Goal: Answer question/provide support: Share knowledge or assist other users

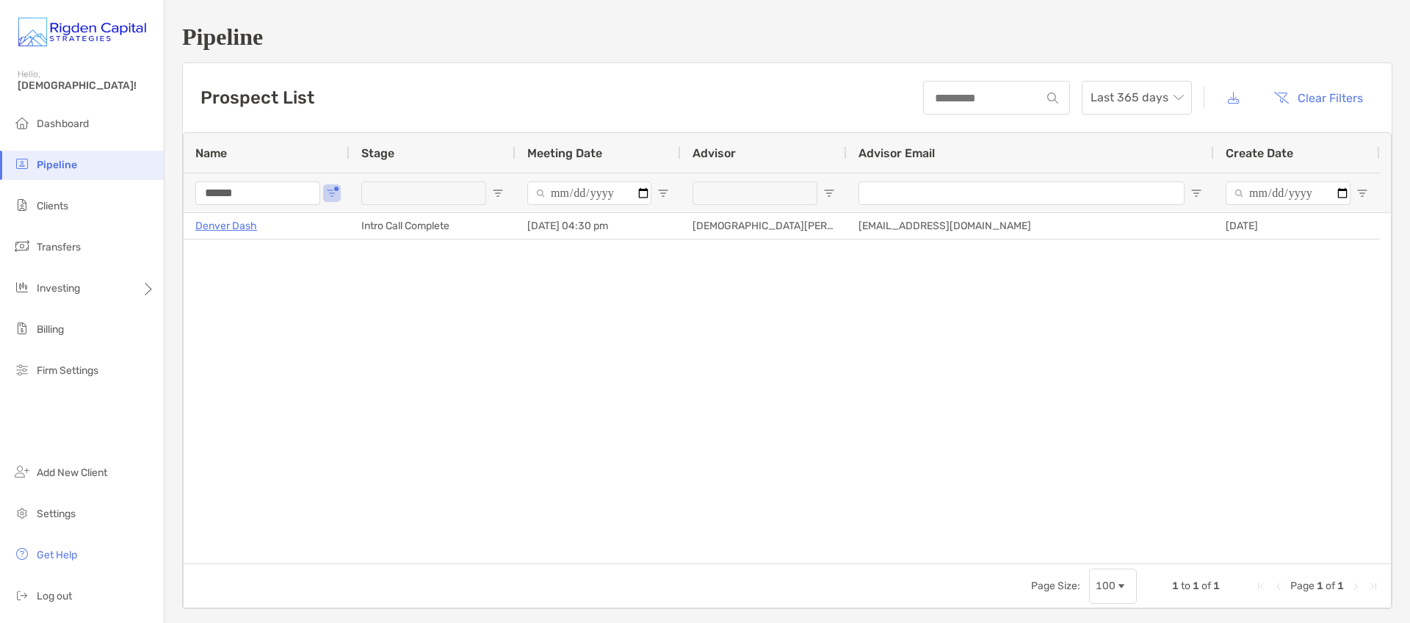
drag, startPoint x: 274, startPoint y: 196, endPoint x: 191, endPoint y: 196, distance: 83.0
click at [191, 196] on div "******" at bounding box center [267, 193] width 166 height 40
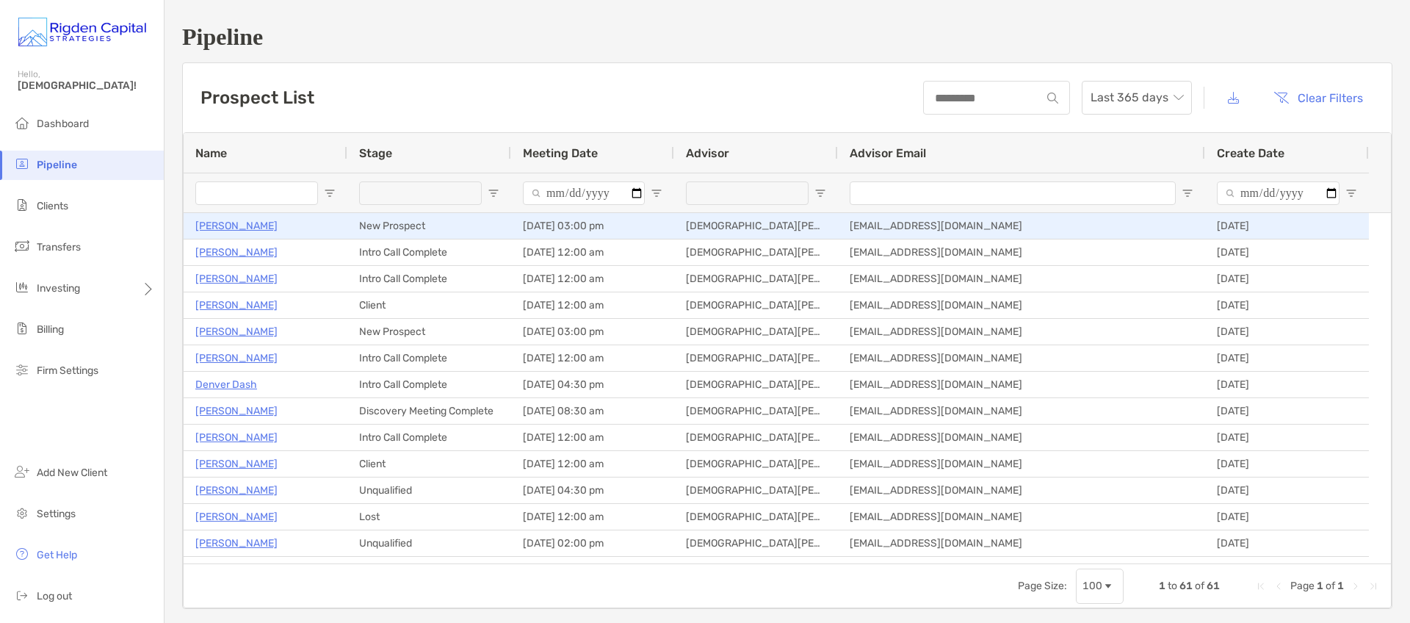
click at [243, 224] on p "[PERSON_NAME]" at bounding box center [236, 226] width 82 height 18
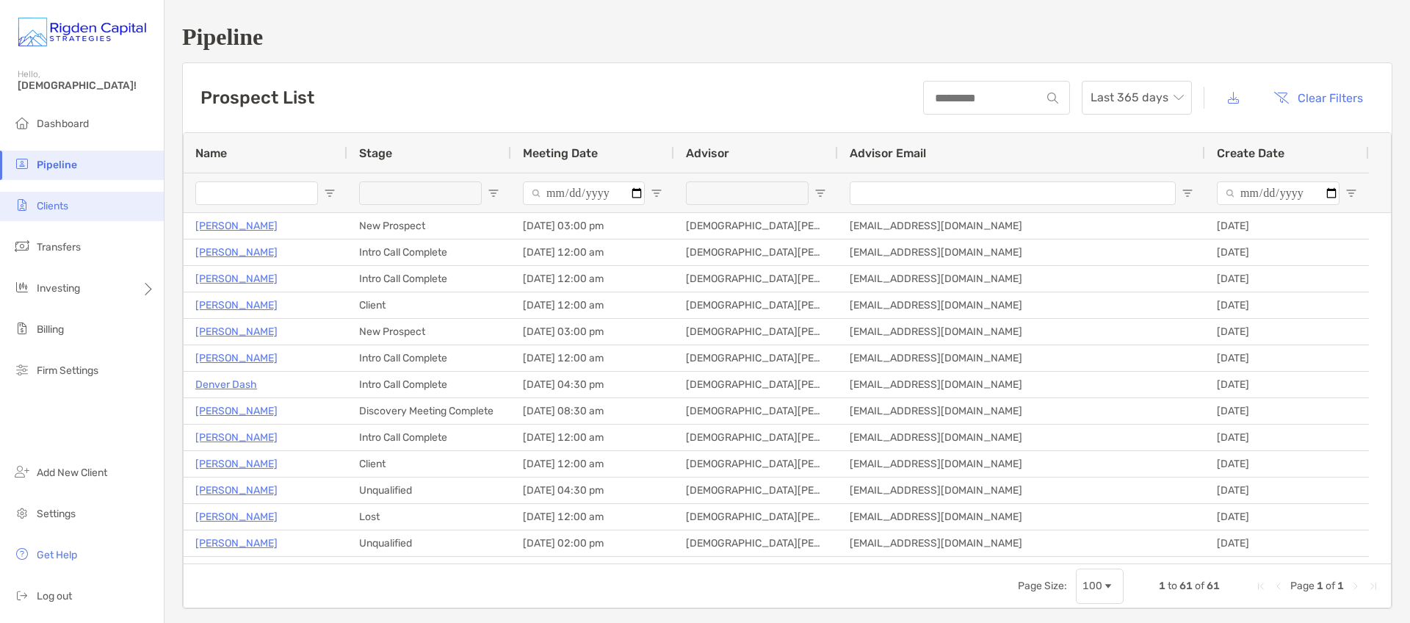
click at [61, 207] on span "Clients" at bounding box center [53, 206] width 32 height 12
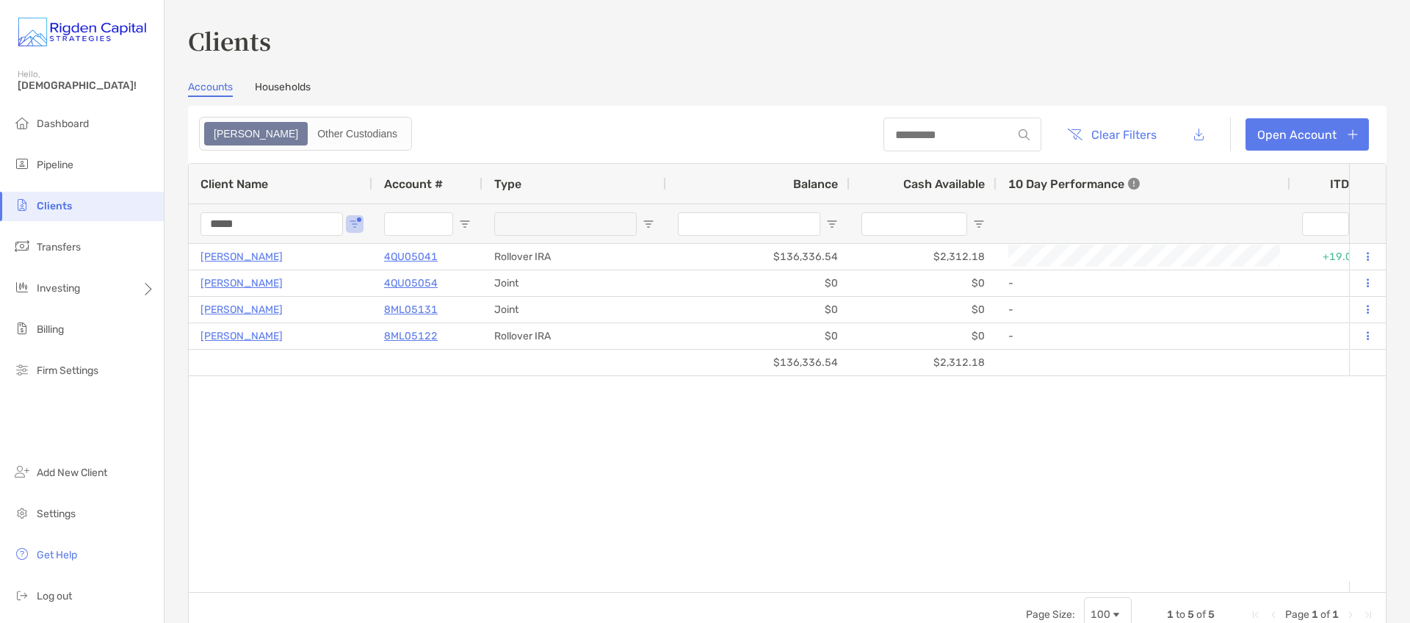
drag, startPoint x: 276, startPoint y: 228, endPoint x: 185, endPoint y: 227, distance: 91.1
click at [185, 227] on div "Clients Accounts Households Zoe Other Custodians Clear Filters Open Account 1 t…" at bounding box center [788, 311] width 1246 height 623
type input "*******"
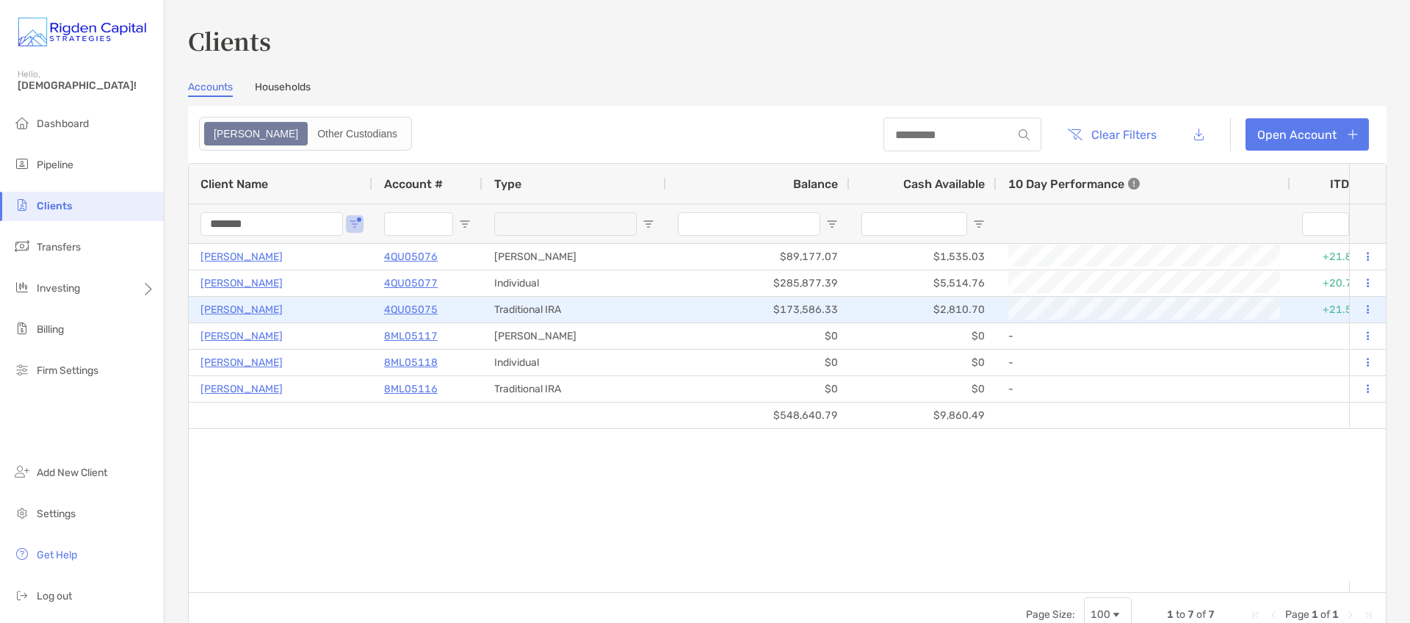
click at [407, 310] on p "4QU05075" at bounding box center [411, 309] width 54 height 18
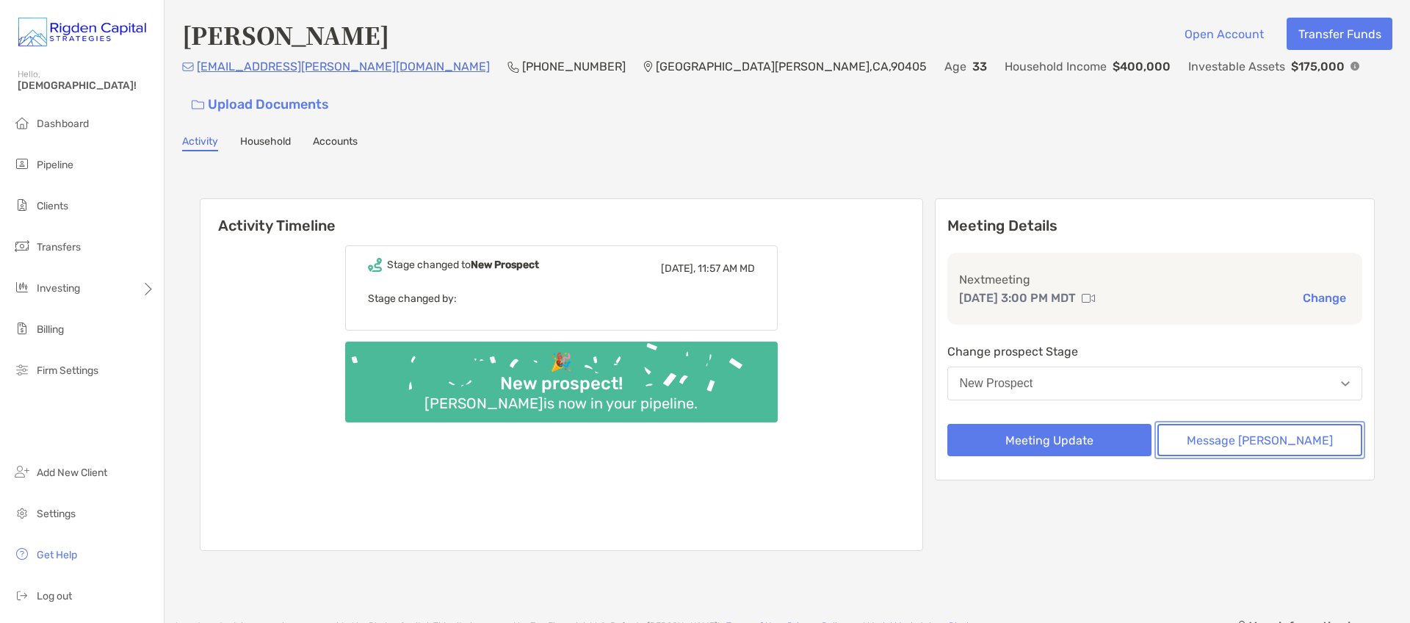
click at [1266, 424] on button "Message Zoe" at bounding box center [1259, 440] width 205 height 32
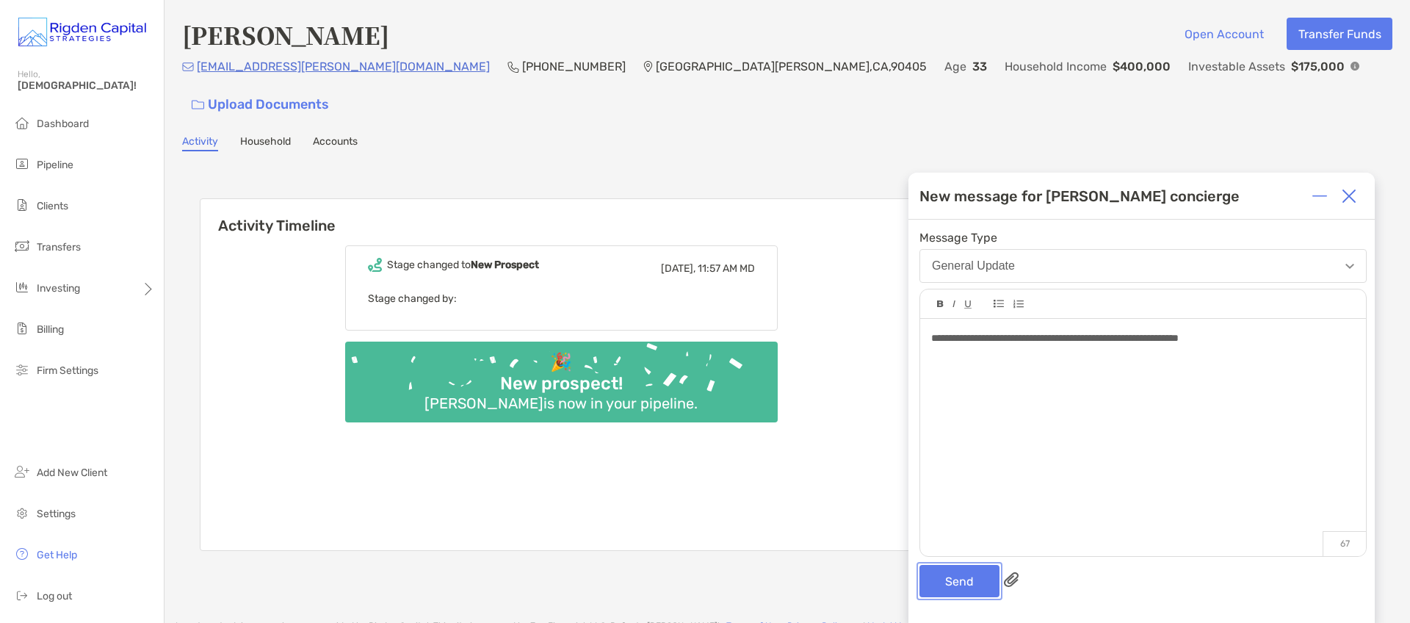
drag, startPoint x: 972, startPoint y: 579, endPoint x: 985, endPoint y: 546, distance: 36.3
click at [972, 579] on button "Send" at bounding box center [960, 581] width 80 height 32
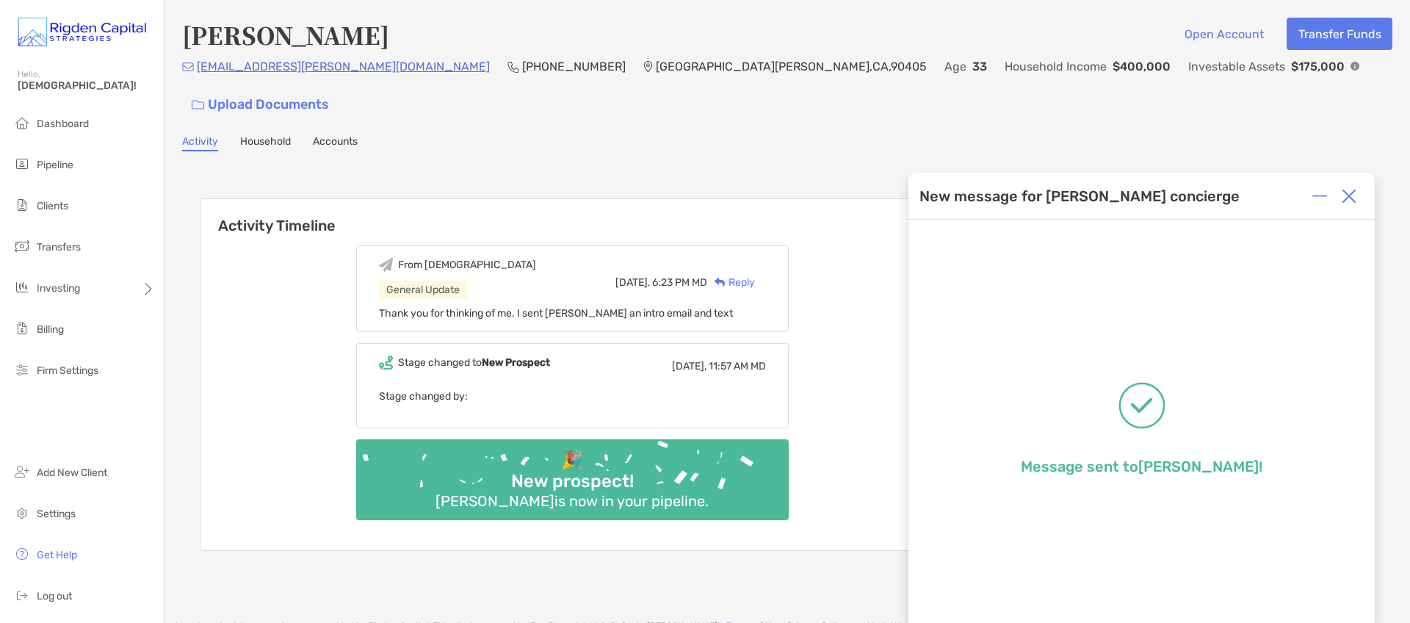
click at [1355, 196] on img at bounding box center [1349, 196] width 15 height 15
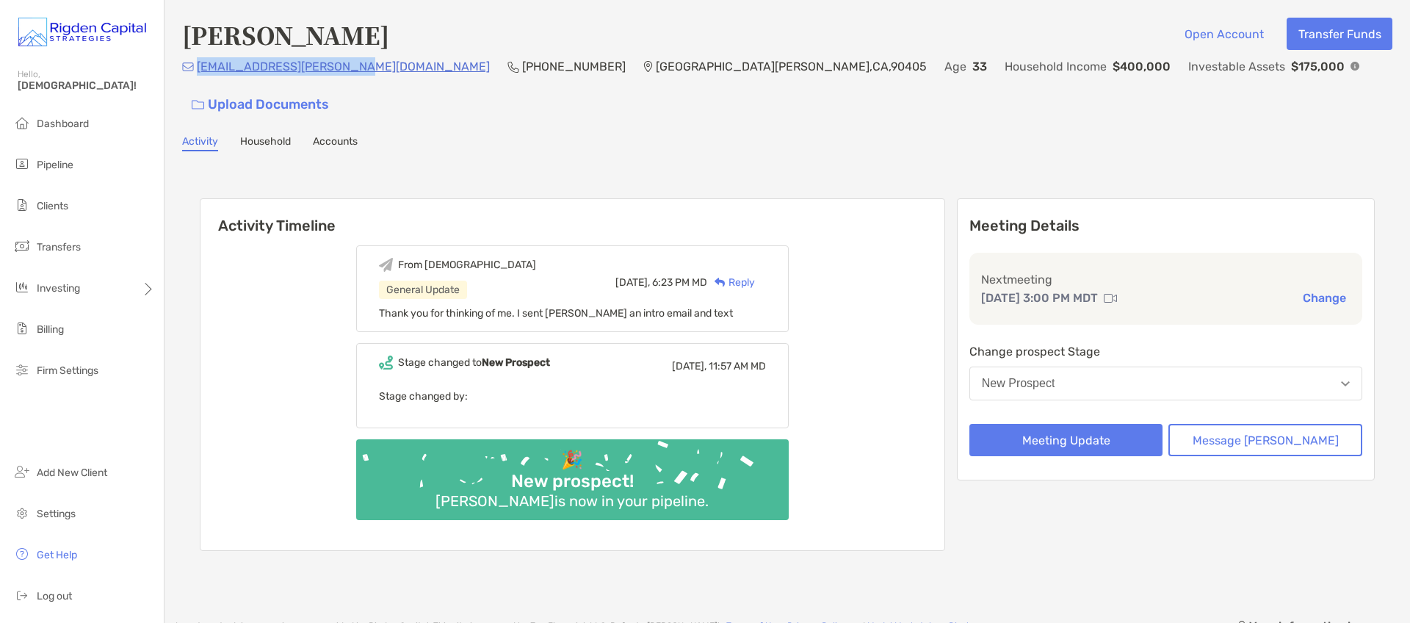
drag, startPoint x: 347, startPoint y: 71, endPoint x: 196, endPoint y: 79, distance: 151.5
click at [196, 79] on div "jordan.c.ross@outlook.com (904) 860-8885 Santa Monica , CA , 90405 Age 33 House…" at bounding box center [787, 88] width 1210 height 63
copy p "jordan.c.ross@outlook.com"
